Goal: Information Seeking & Learning: Find specific fact

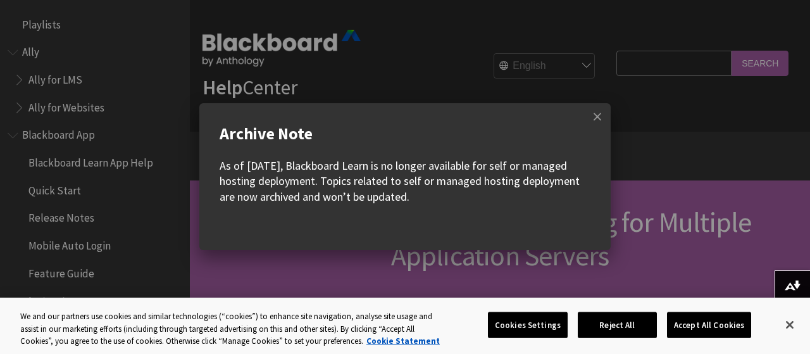
scroll to position [1825, 0]
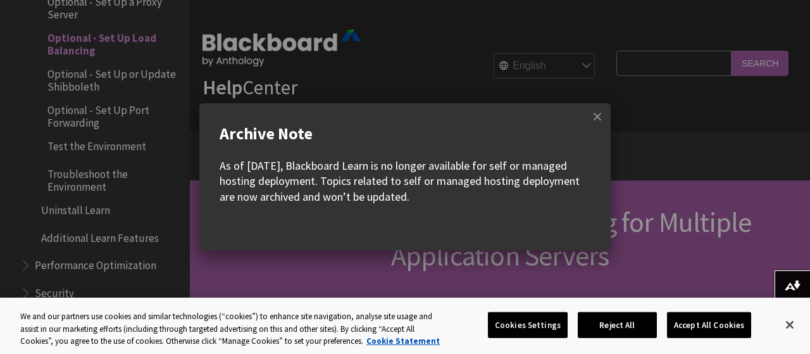
click at [657, 68] on input "Search Query" at bounding box center [673, 63] width 115 height 25
type input "gather"
click at [605, 118] on span at bounding box center [597, 116] width 27 height 27
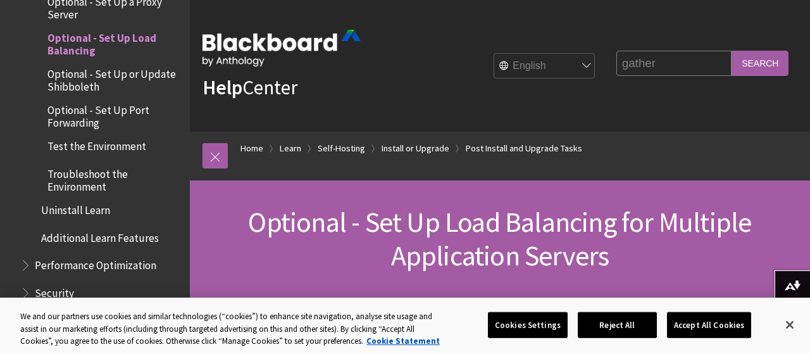
click at [665, 66] on input "gather" at bounding box center [673, 63] width 115 height 25
click at [769, 57] on input "Search" at bounding box center [759, 63] width 57 height 25
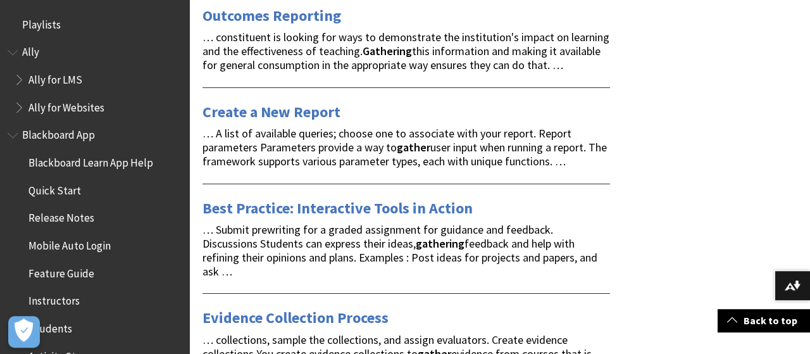
scroll to position [1382, 0]
